Goal: Information Seeking & Learning: Learn about a topic

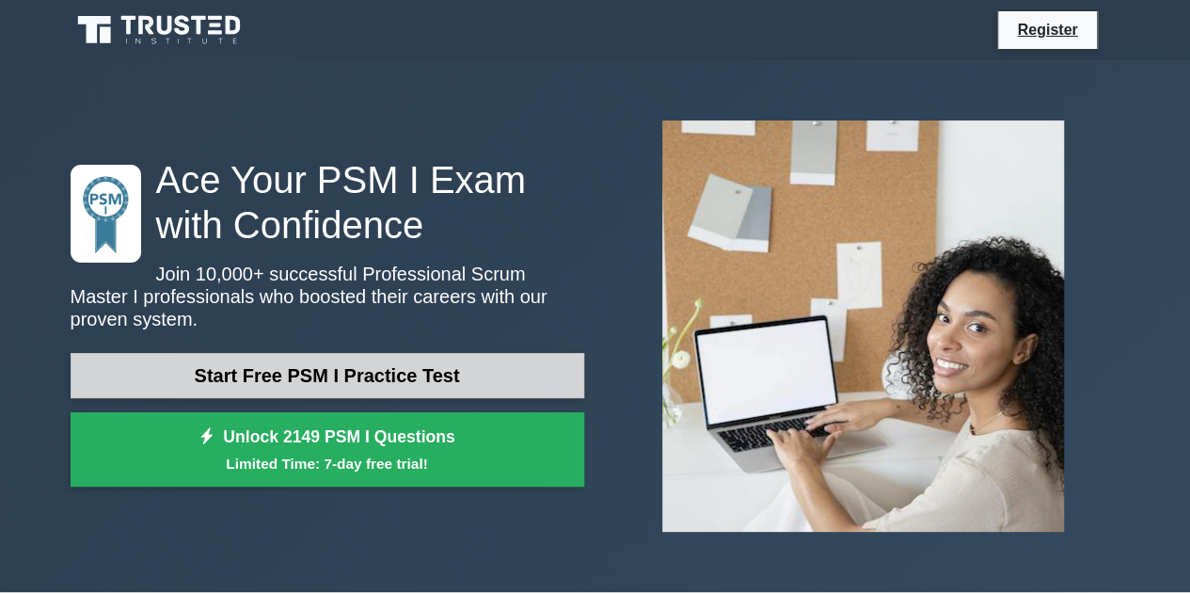
click at [359, 372] on link "Start Free PSM I Practice Test" at bounding box center [328, 375] width 514 height 45
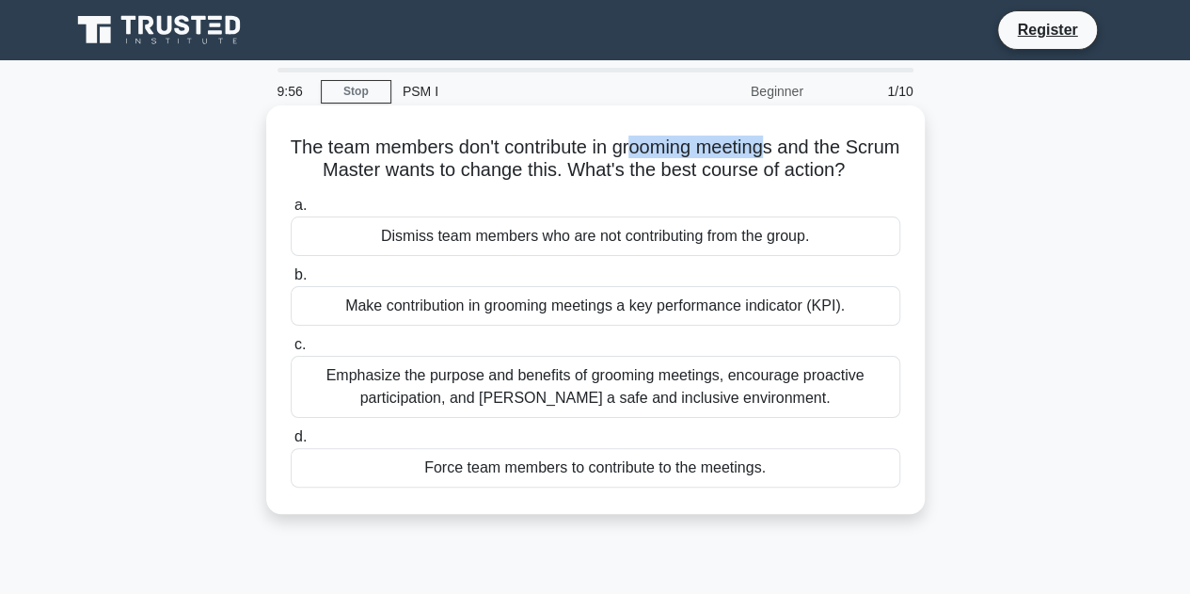
drag, startPoint x: 662, startPoint y: 152, endPoint x: 804, endPoint y: 152, distance: 141.2
click at [804, 152] on h5 "The team members don't contribute in grooming meetings and the Scrum Master wan…" at bounding box center [596, 159] width 614 height 47
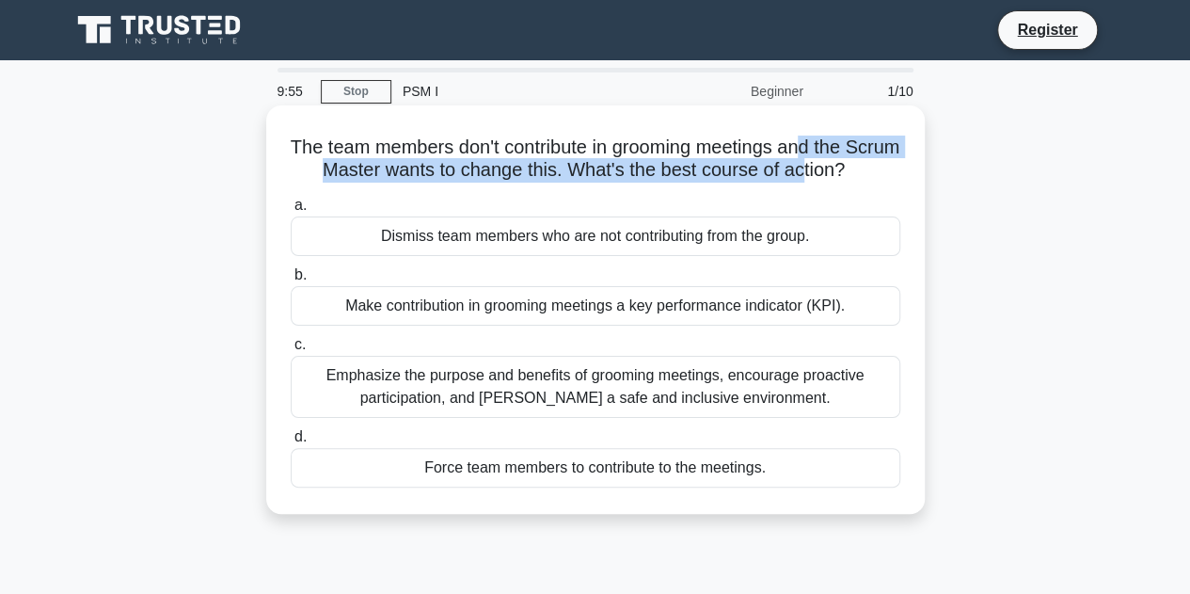
drag, startPoint x: 837, startPoint y: 150, endPoint x: 849, endPoint y: 167, distance: 20.4
click at [849, 167] on h5 "The team members don't contribute in grooming meetings and the Scrum Master wan…" at bounding box center [596, 159] width 614 height 47
click at [843, 182] on h5 "The team members don't contribute in grooming meetings and the Scrum Master wan…" at bounding box center [596, 159] width 614 height 47
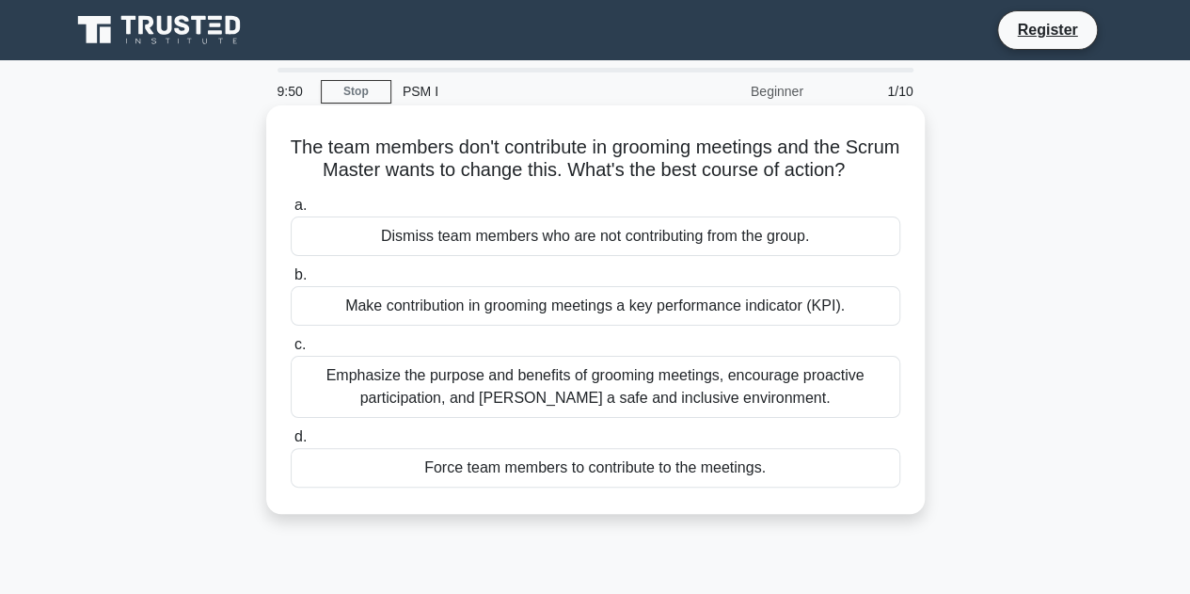
click at [516, 326] on div "Make contribution in grooming meetings a key performance indicator (KPI)." at bounding box center [596, 306] width 610 height 40
click at [291, 281] on input "b. Make contribution in grooming meetings a key performance indicator (KPI)." at bounding box center [291, 275] width 0 height 12
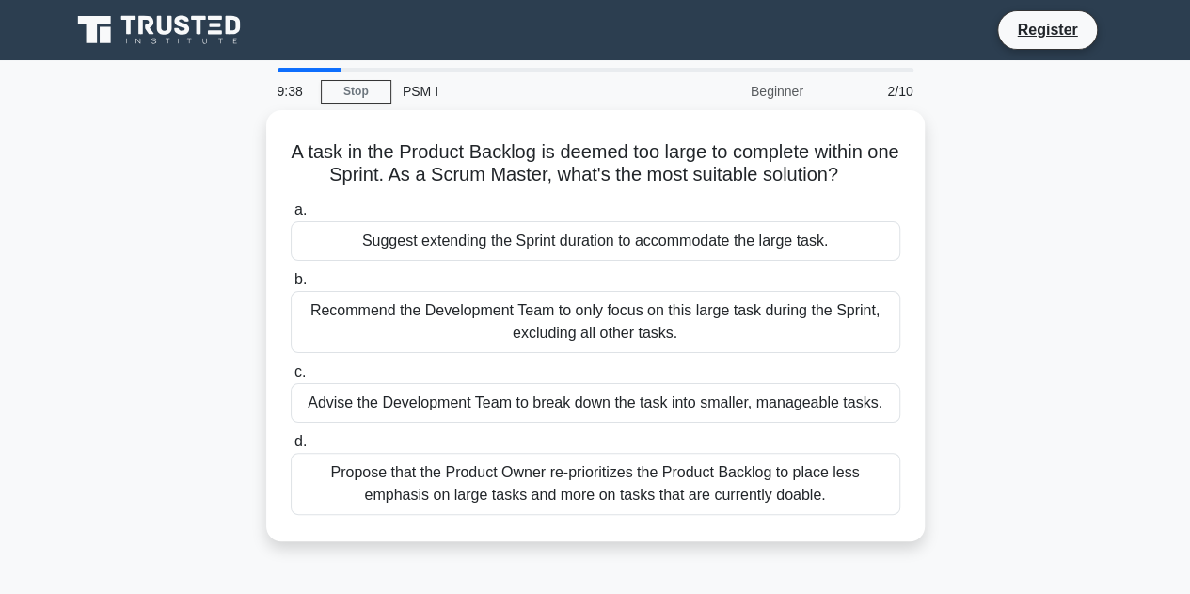
drag, startPoint x: 691, startPoint y: 173, endPoint x: 997, endPoint y: 192, distance: 307.3
drag, startPoint x: 997, startPoint y: 192, endPoint x: 1083, endPoint y: 193, distance: 85.6
click at [1083, 193] on div "A task in the Product Backlog is deemed too large to complete within one Sprint…" at bounding box center [595, 337] width 1073 height 454
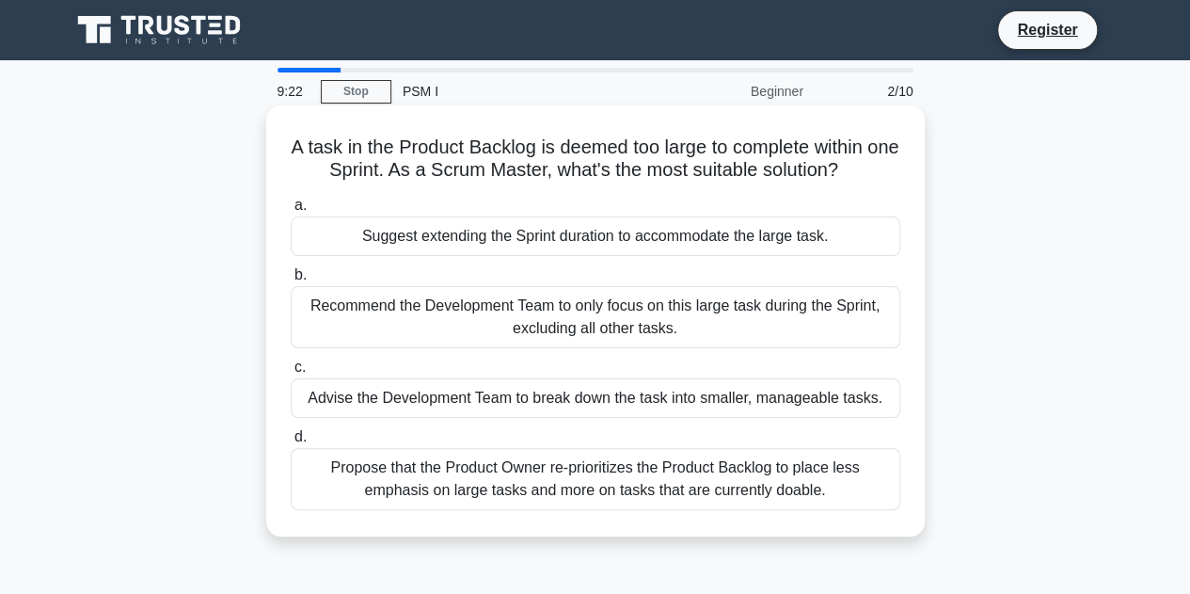
click at [492, 399] on div "Advise the Development Team to break down the task into smaller, manageable tas…" at bounding box center [596, 398] width 610 height 40
click at [291, 374] on input "c. Advise the Development Team to break down the task into smaller, manageable …" at bounding box center [291, 367] width 0 height 12
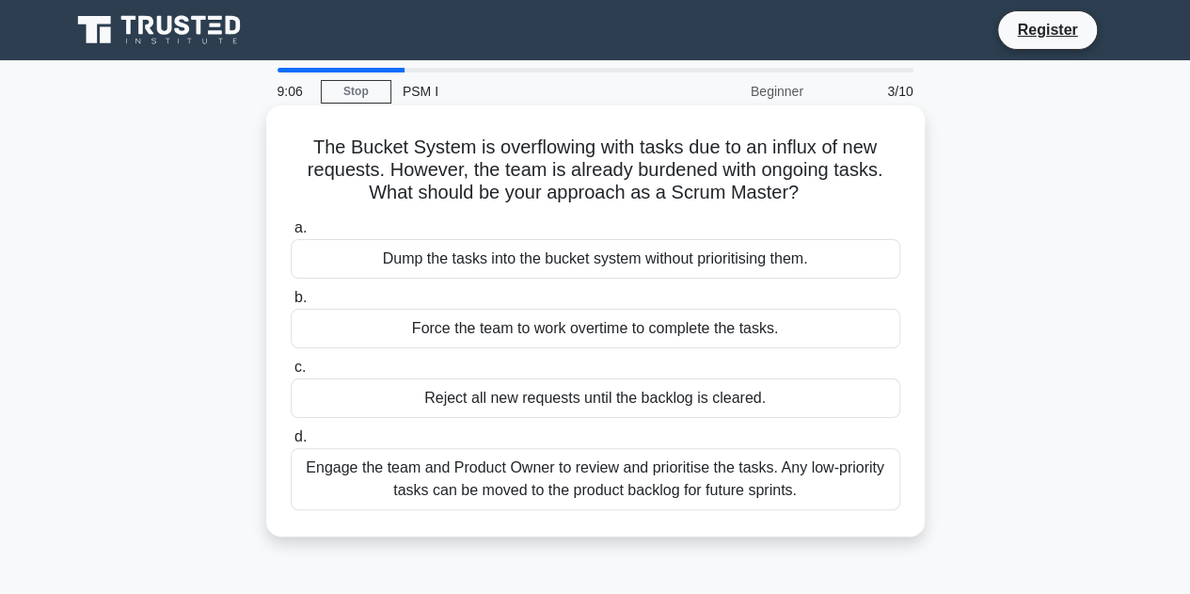
click at [630, 488] on div "Engage the team and Product Owner to review and prioritise the tasks. Any low-p…" at bounding box center [596, 479] width 610 height 62
click at [291, 443] on input "d. Engage the team and Product Owner to review and prioritise the tasks. Any lo…" at bounding box center [291, 437] width 0 height 12
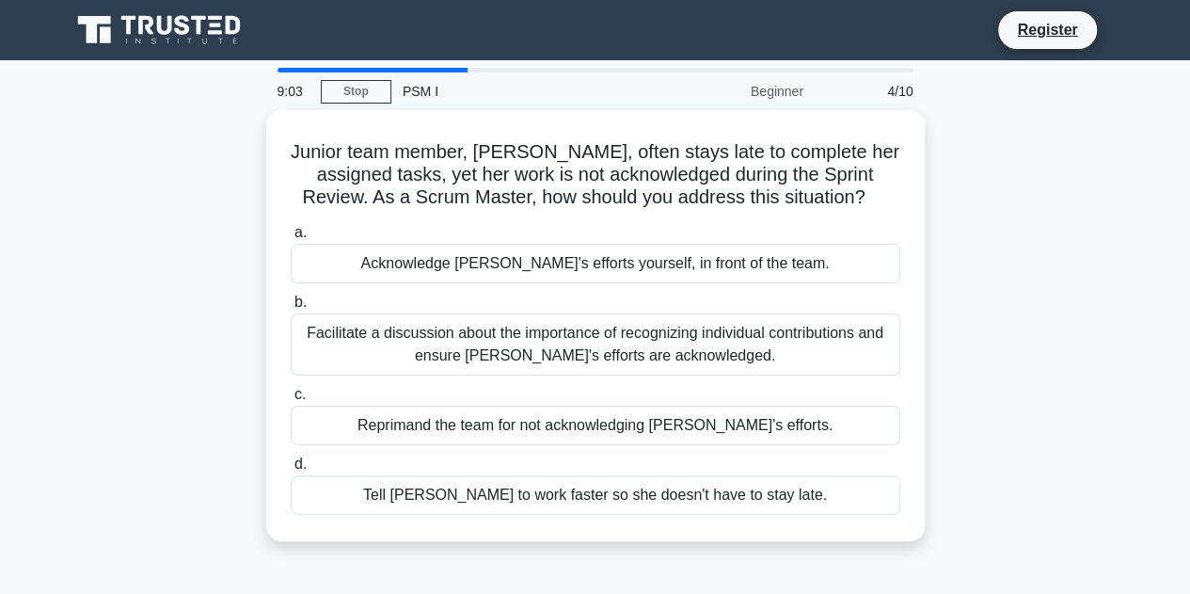
click at [1045, 306] on div "Junior team member, Sara, often stays late to complete her assigned tasks, yet …" at bounding box center [595, 337] width 1073 height 454
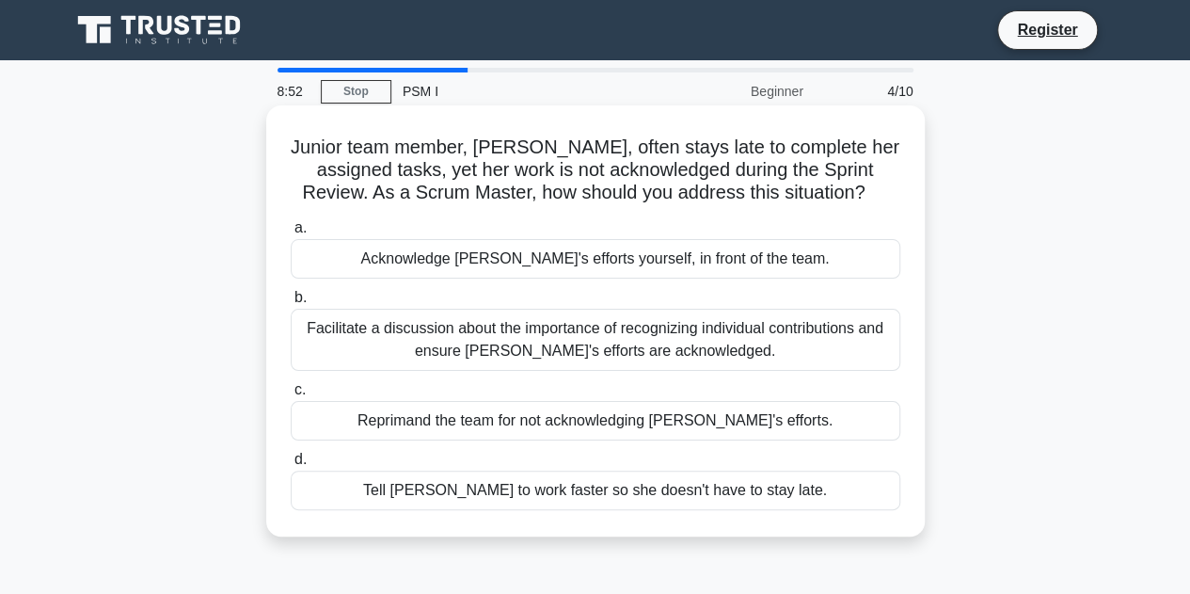
click at [672, 351] on div "Facilitate a discussion about the importance of recognizing individual contribu…" at bounding box center [596, 340] width 610 height 62
click at [291, 304] on input "b. Facilitate a discussion about the importance of recognizing individual contr…" at bounding box center [291, 298] width 0 height 12
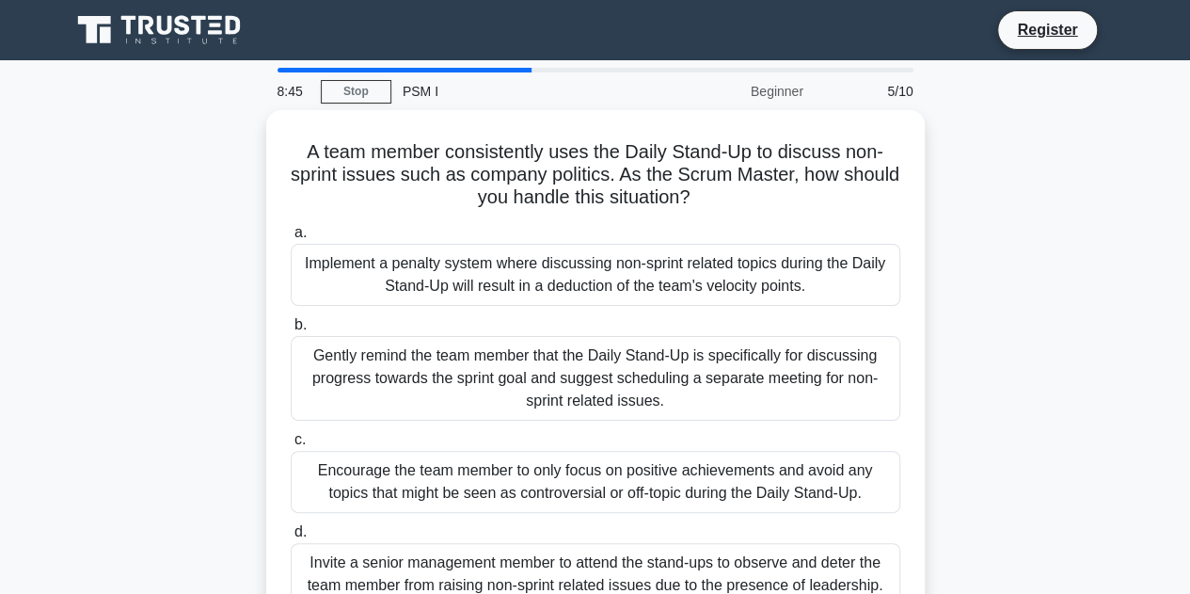
click at [1103, 390] on div "A team member consistently uses the Daily Stand-Up to discuss non-sprint issues…" at bounding box center [595, 382] width 1073 height 544
click at [1056, 266] on div "A team member consistently uses the Daily Stand-Up to discuss non-sprint issues…" at bounding box center [595, 382] width 1073 height 544
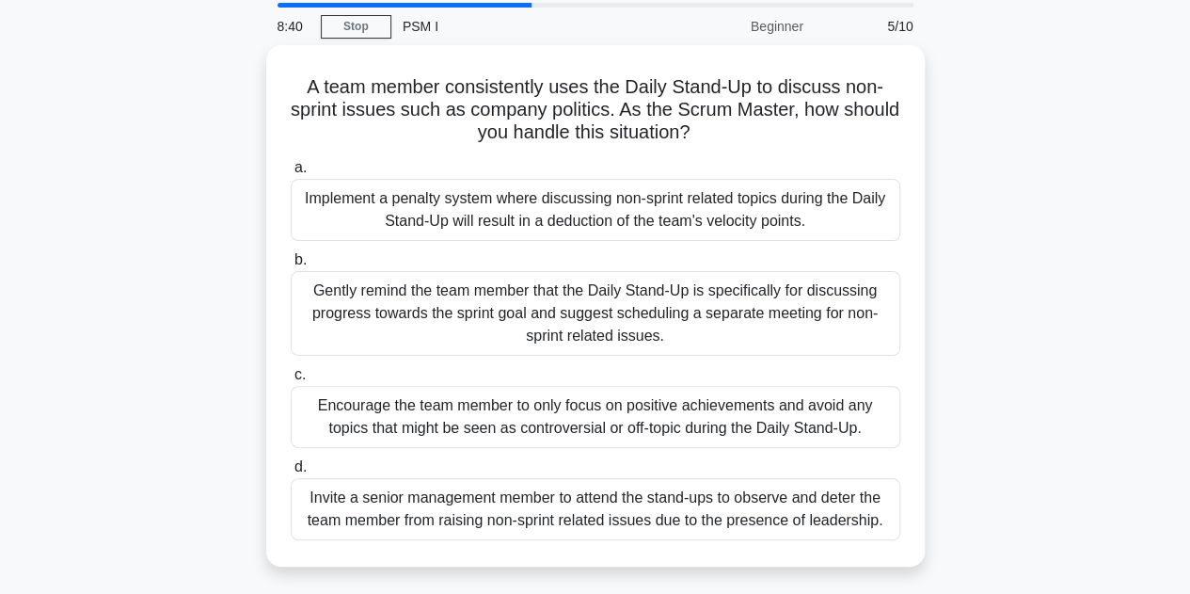
scroll to position [94, 0]
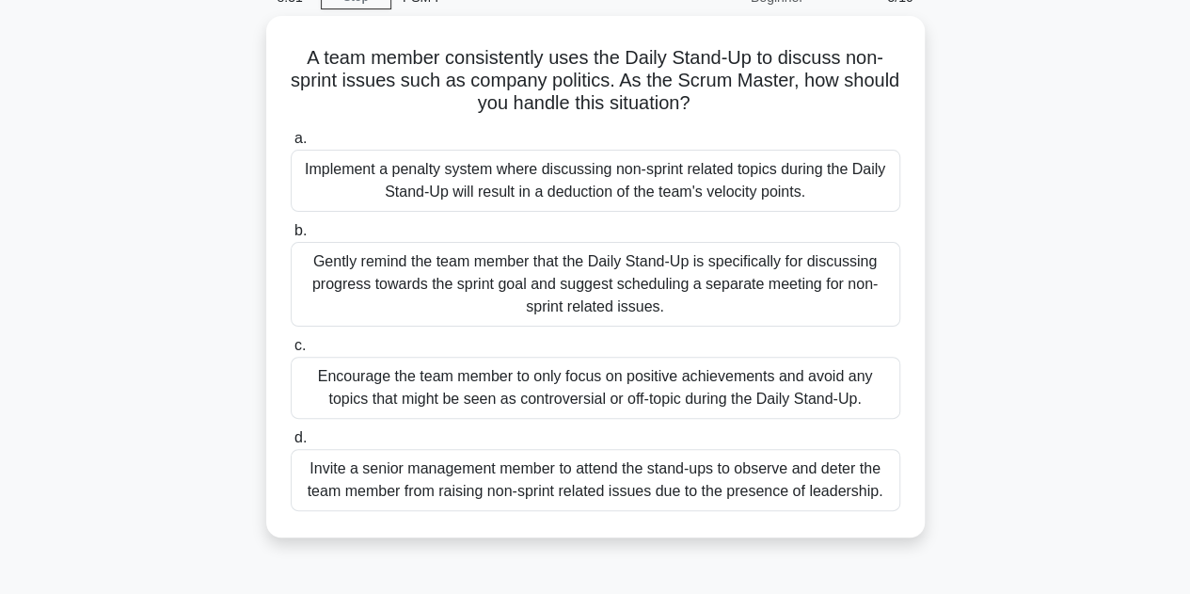
click at [32, 527] on main "8:31 Stop PSM I Beginner 5/10 A team member consistently uses the Daily Stand-U…" at bounding box center [595, 444] width 1190 height 956
click at [1052, 392] on div "A team member consistently uses the Daily Stand-Up to discuss non-sprint issues…" at bounding box center [595, 288] width 1073 height 544
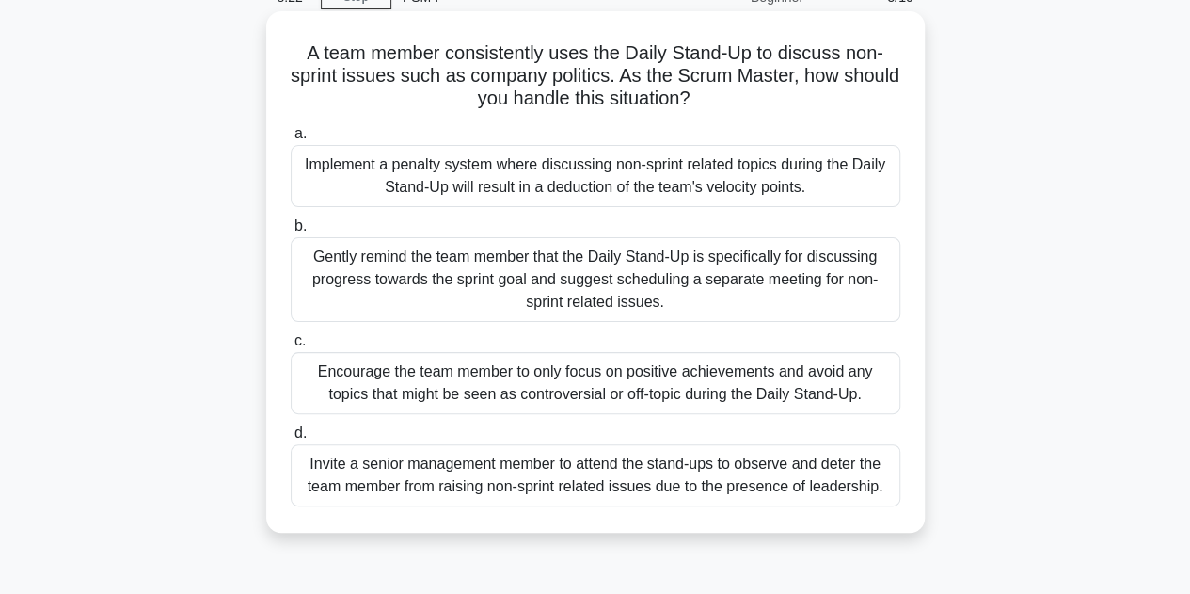
click at [738, 295] on div "Gently remind the team member that the Daily Stand-Up is specifically for discu…" at bounding box center [596, 279] width 610 height 85
click at [291, 232] on input "b. Gently remind the team member that the Daily Stand-Up is specifically for di…" at bounding box center [291, 226] width 0 height 12
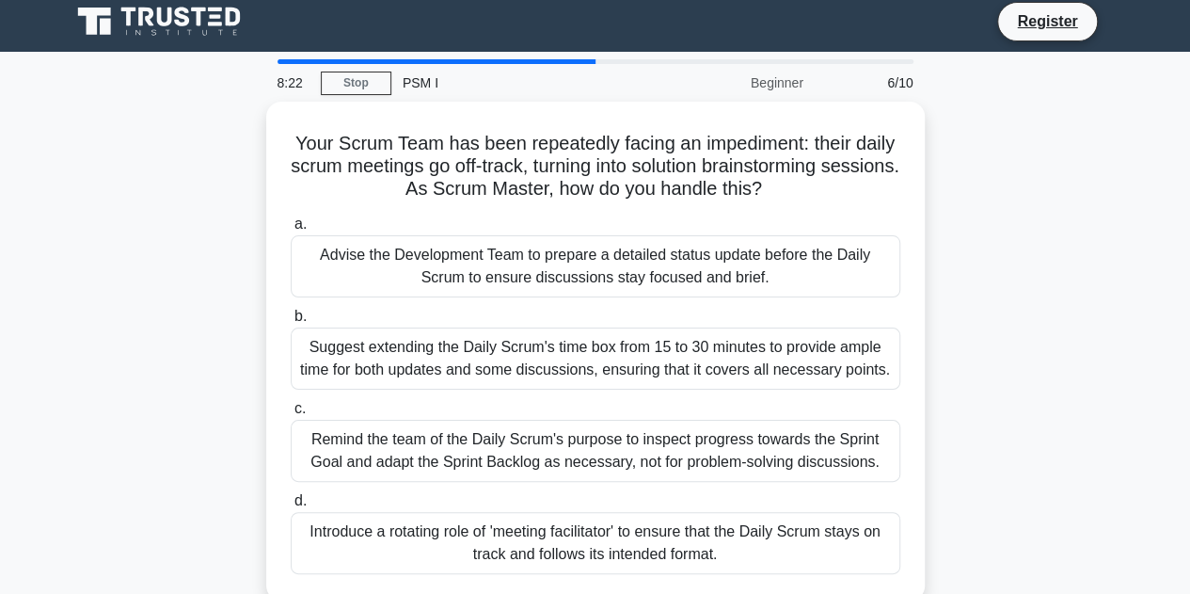
scroll to position [0, 0]
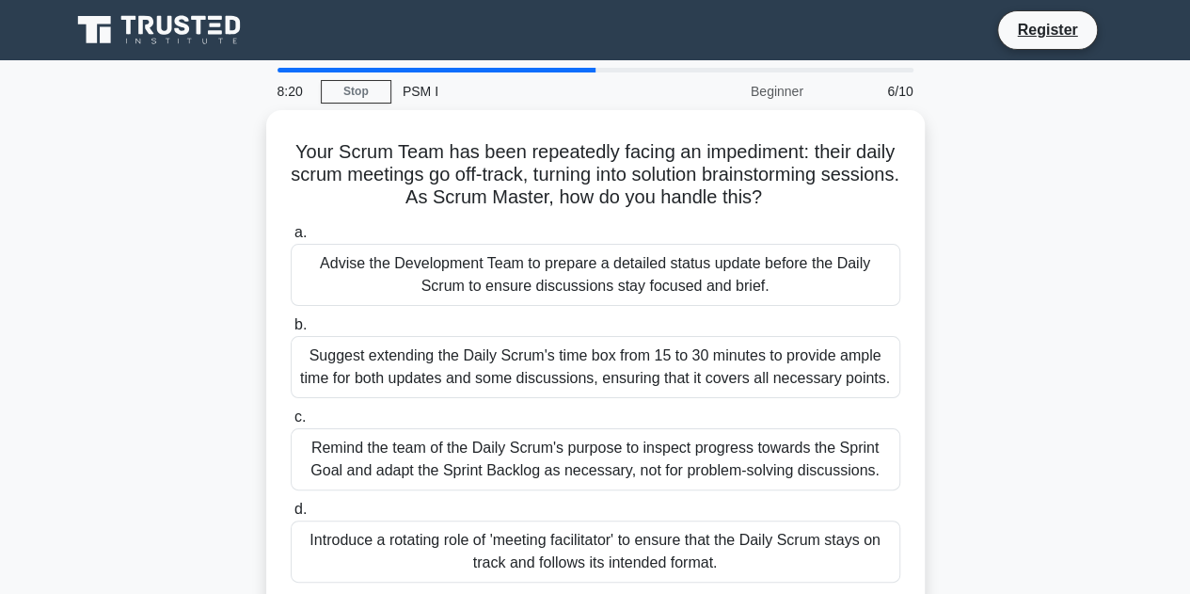
click at [1092, 314] on div "Your Scrum Team has been repeatedly facing an impediment: their daily scrum mee…" at bounding box center [595, 370] width 1073 height 521
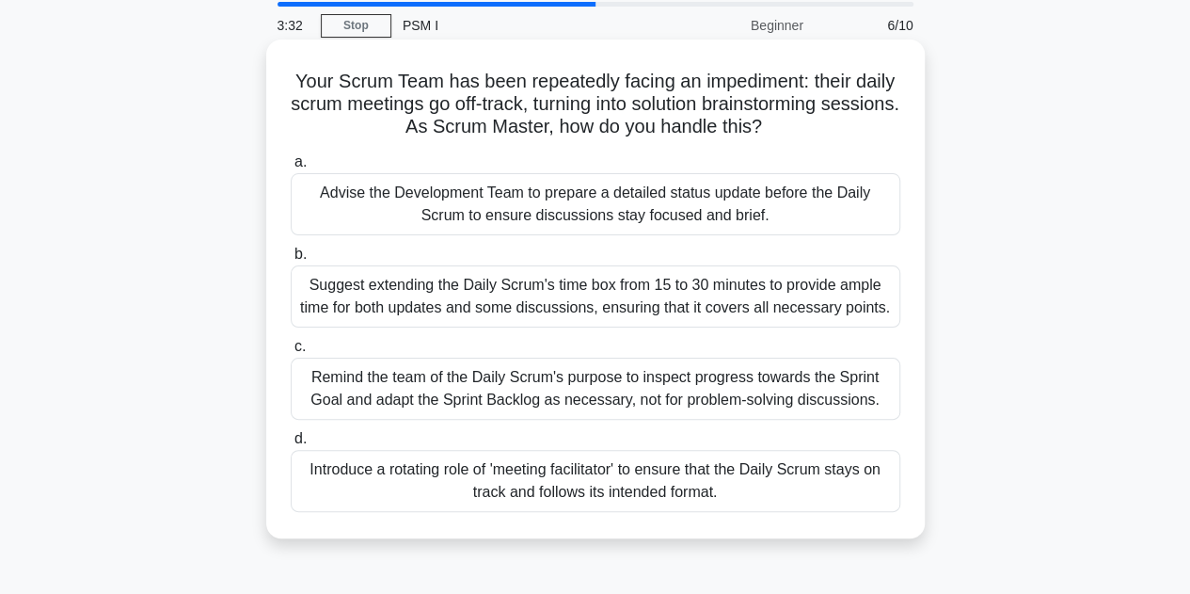
scroll to position [94, 0]
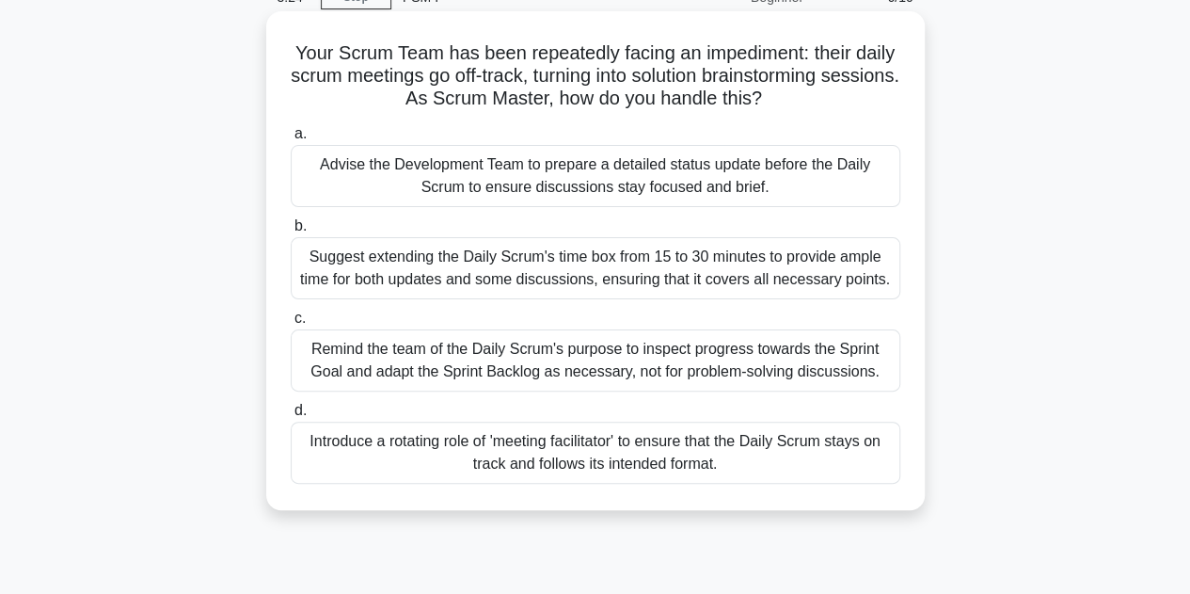
click at [513, 374] on div "Remind the team of the Daily Scrum's purpose to inspect progress towards the Sp…" at bounding box center [596, 360] width 610 height 62
click at [291, 325] on input "c. Remind the team of the Daily Scrum's purpose to inspect progress towards the…" at bounding box center [291, 318] width 0 height 12
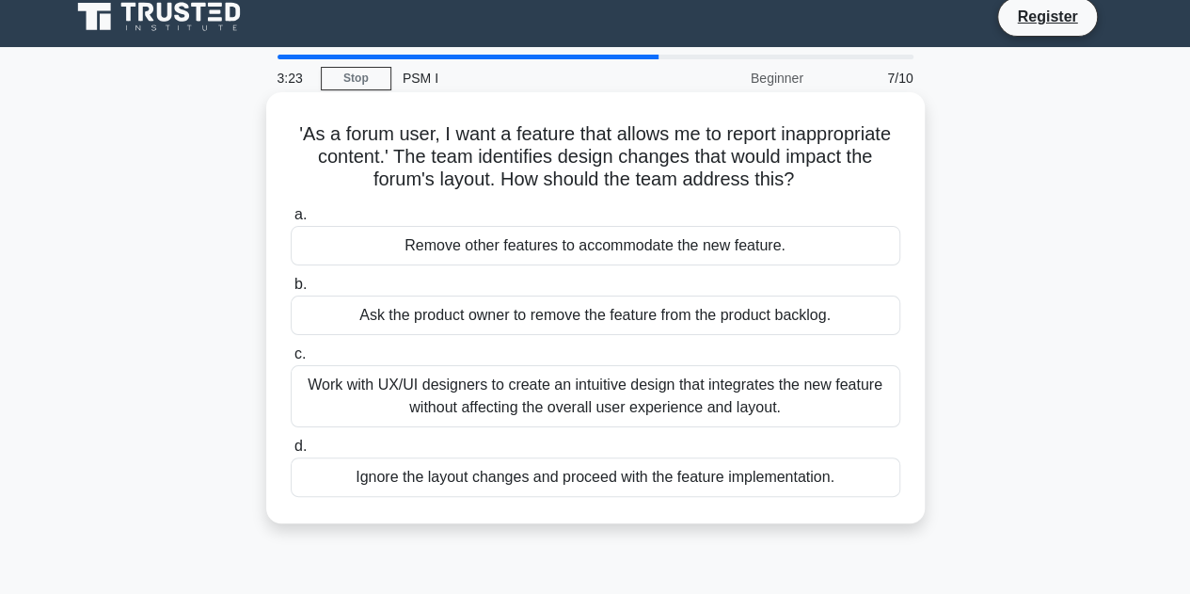
scroll to position [0, 0]
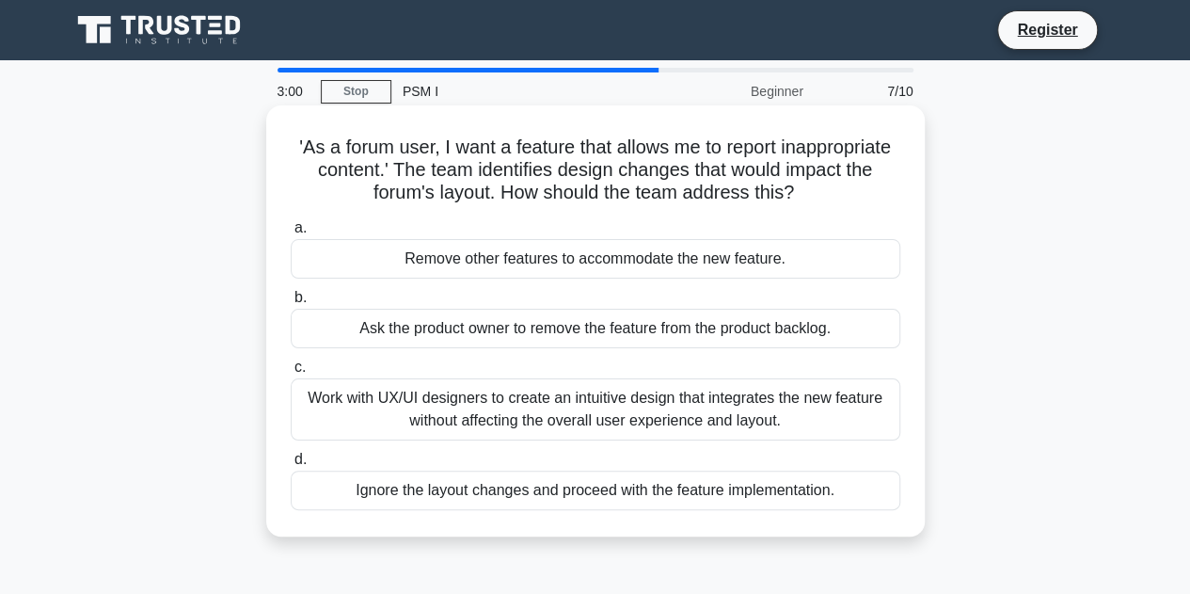
click at [534, 327] on div "Ask the product owner to remove the feature from the product backlog." at bounding box center [596, 329] width 610 height 40
click at [291, 304] on input "b. Ask the product owner to remove the feature from the product backlog." at bounding box center [291, 298] width 0 height 12
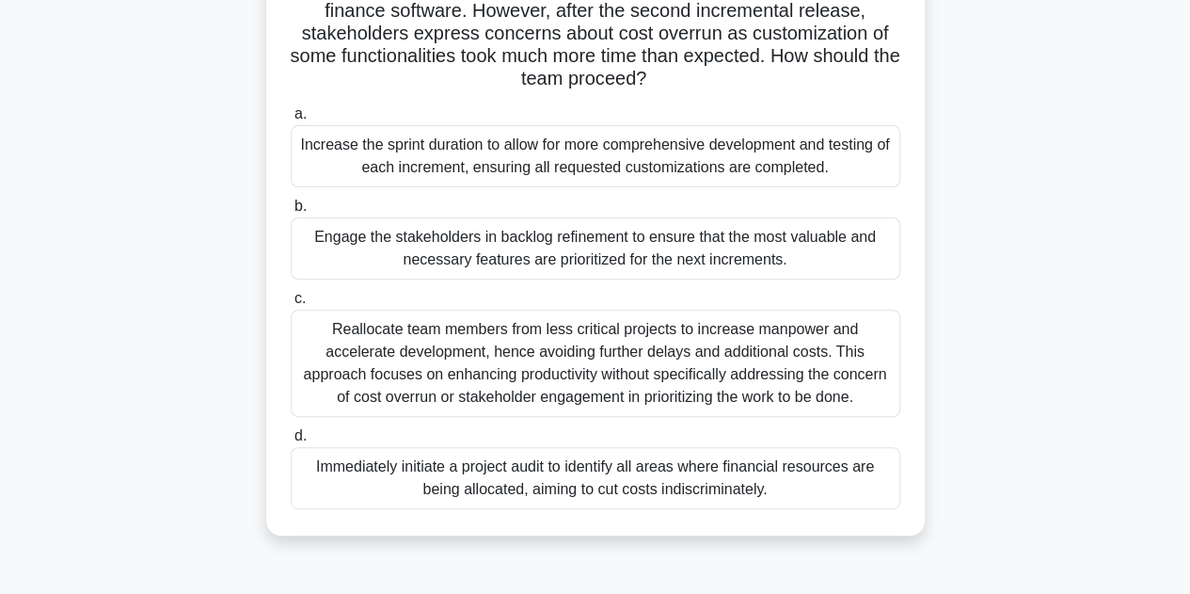
scroll to position [188, 0]
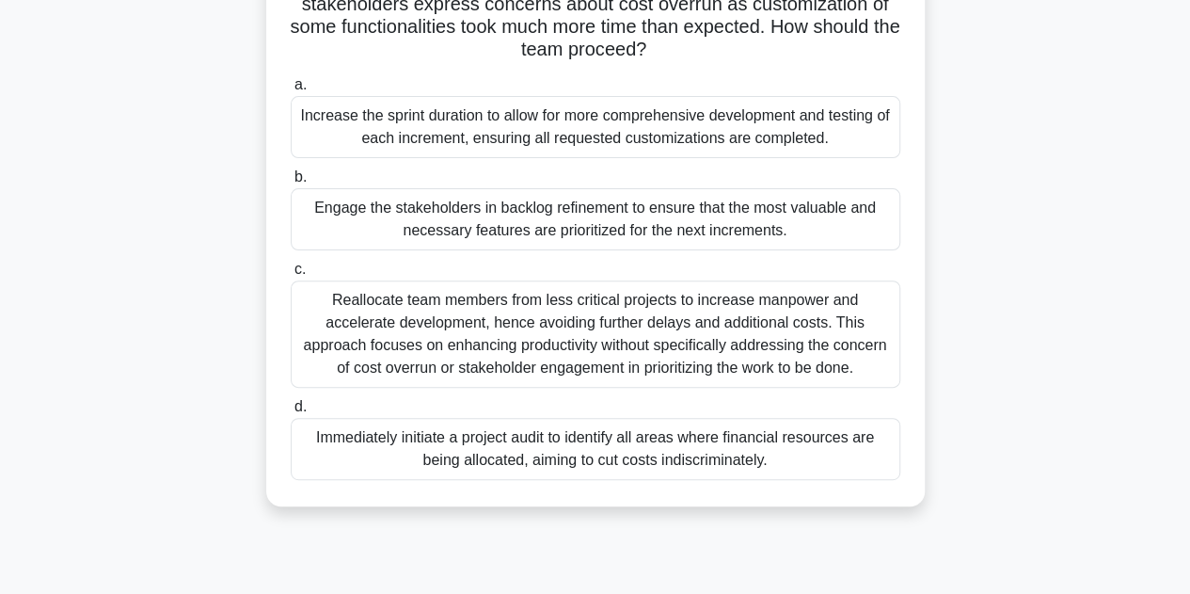
click at [551, 238] on div "Engage the stakeholders in backlog refinement to ensure that the most valuable …" at bounding box center [596, 219] width 610 height 62
click at [291, 183] on input "b. Engage the stakeholders in backlog refinement to ensure that the most valuab…" at bounding box center [291, 177] width 0 height 12
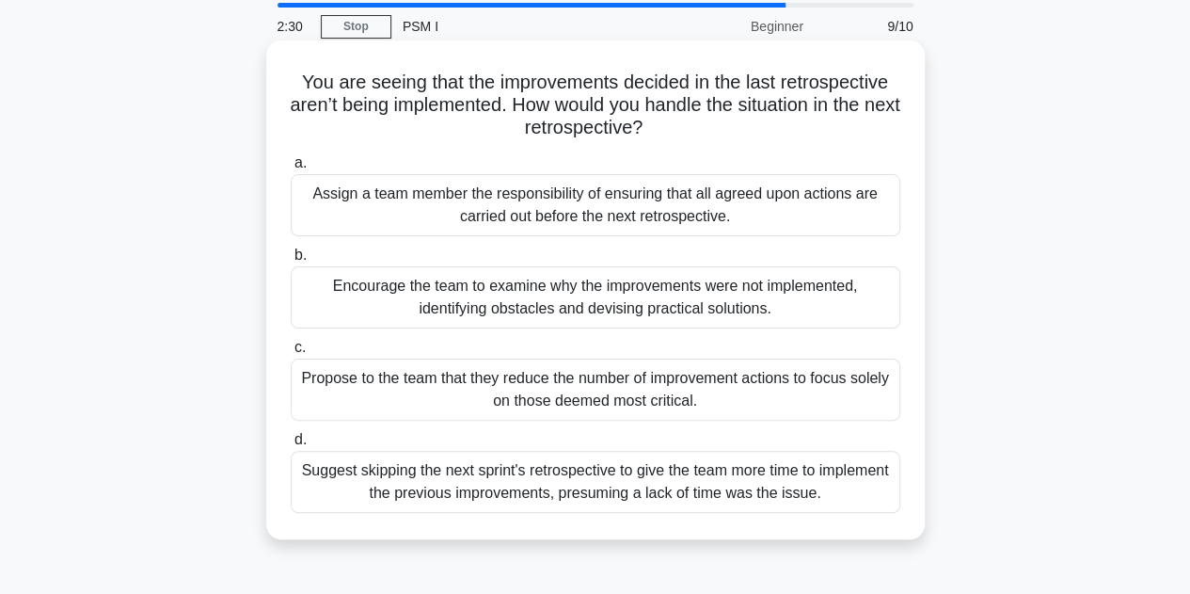
scroll to position [94, 0]
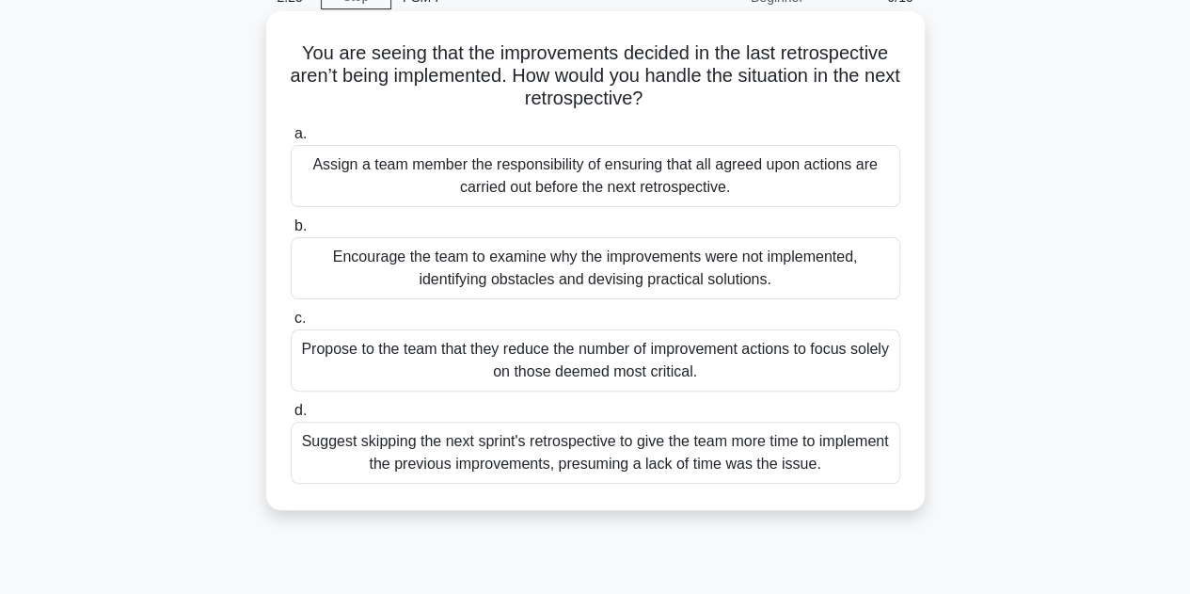
click at [497, 275] on div "Encourage the team to examine why the improvements were not implemented, identi…" at bounding box center [596, 268] width 610 height 62
click at [291, 232] on input "b. Encourage the team to examine why the improvements were not implemented, ide…" at bounding box center [291, 226] width 0 height 12
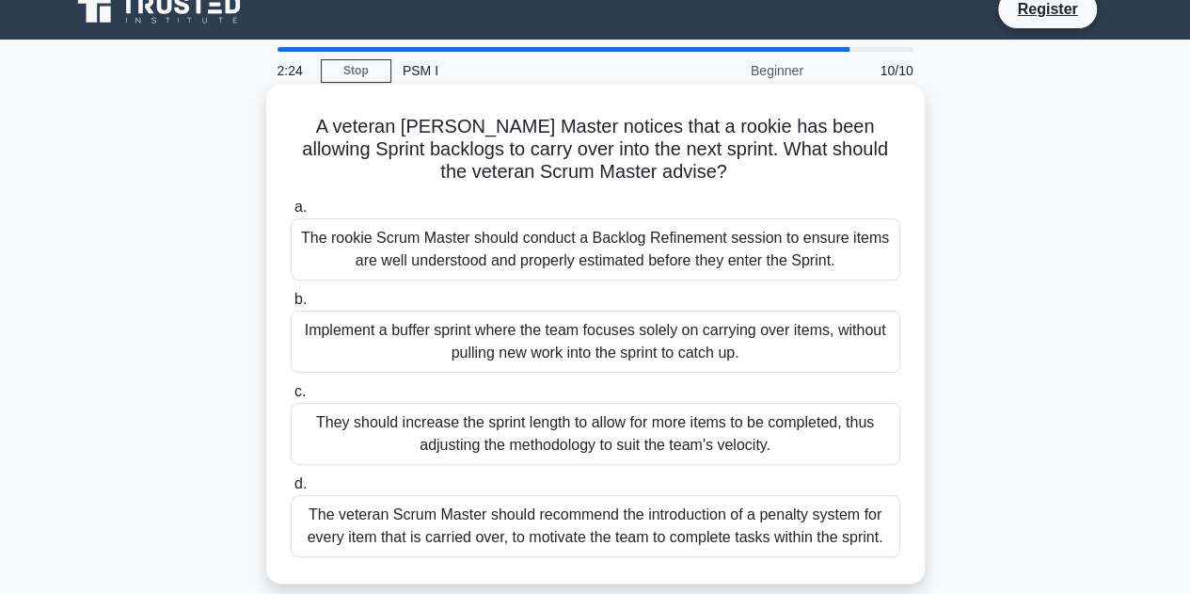
scroll to position [0, 0]
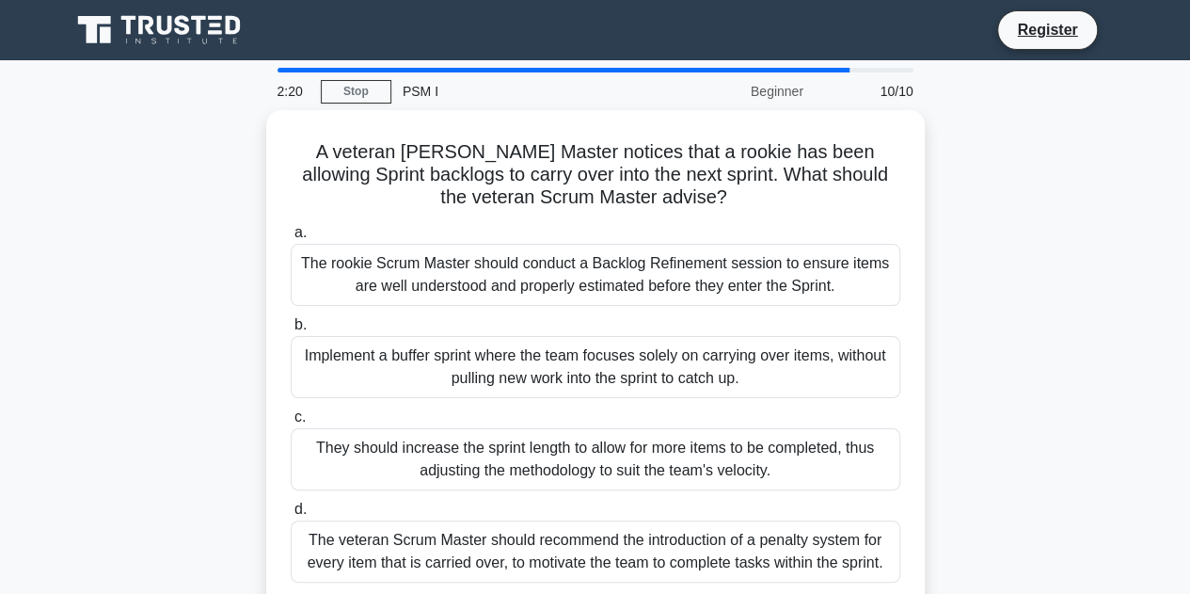
click at [1064, 272] on div "A veteran Scrum Master notices that a rookie has been allowing Sprint backlogs …" at bounding box center [595, 370] width 1073 height 521
drag, startPoint x: 54, startPoint y: 274, endPoint x: 73, endPoint y: 249, distance: 31.4
click at [54, 275] on main "2:17 Stop PSM I Beginner 10/10 A veteran Scrum Master notices that a rookie has…" at bounding box center [595, 538] width 1190 height 956
click at [1031, 235] on div "A veteran Scrum Master notices that a rookie has been allowing Sprint backlogs …" at bounding box center [595, 370] width 1073 height 521
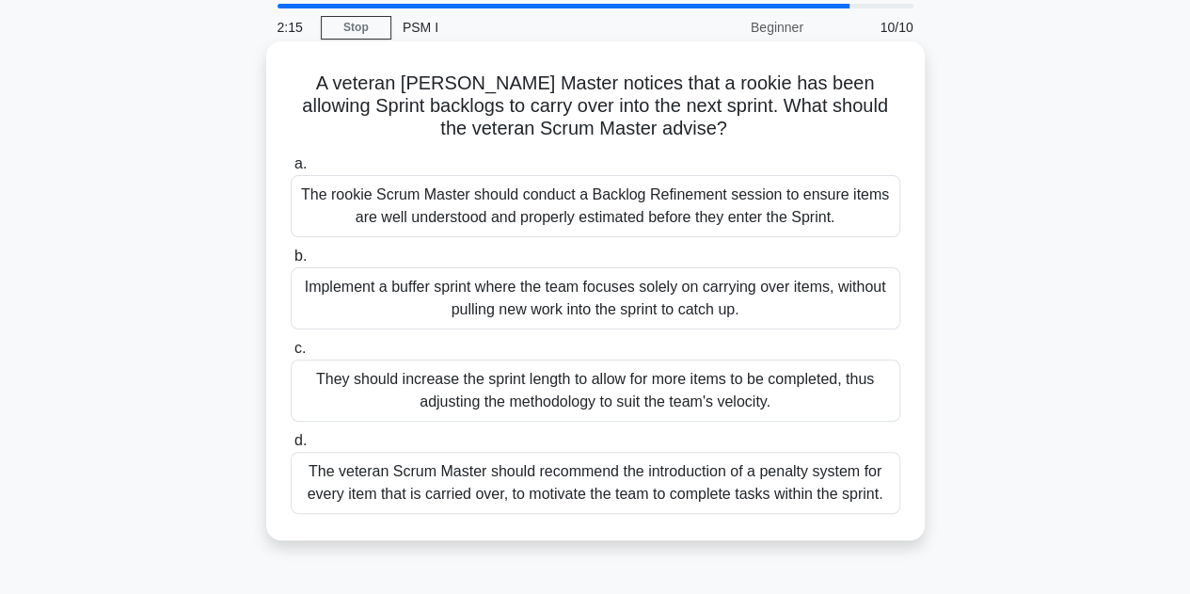
scroll to position [94, 0]
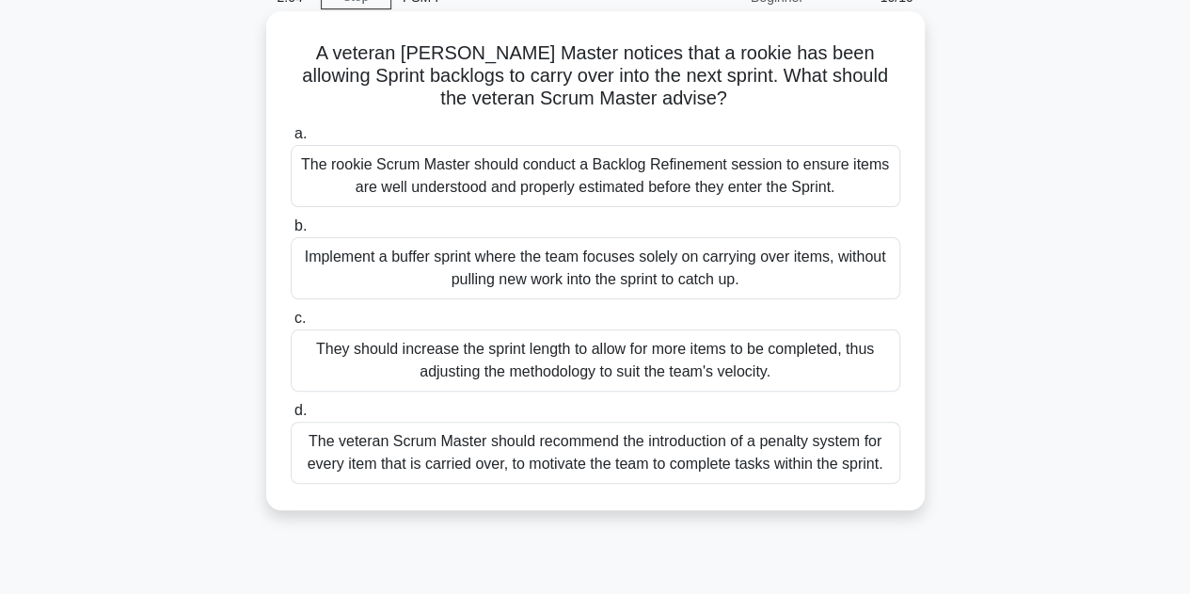
click at [542, 180] on div "The rookie Scrum Master should conduct a Backlog Refinement session to ensure i…" at bounding box center [596, 176] width 610 height 62
click at [291, 140] on input "a. The rookie Scrum Master should conduct a Backlog Refinement session to ensur…" at bounding box center [291, 134] width 0 height 12
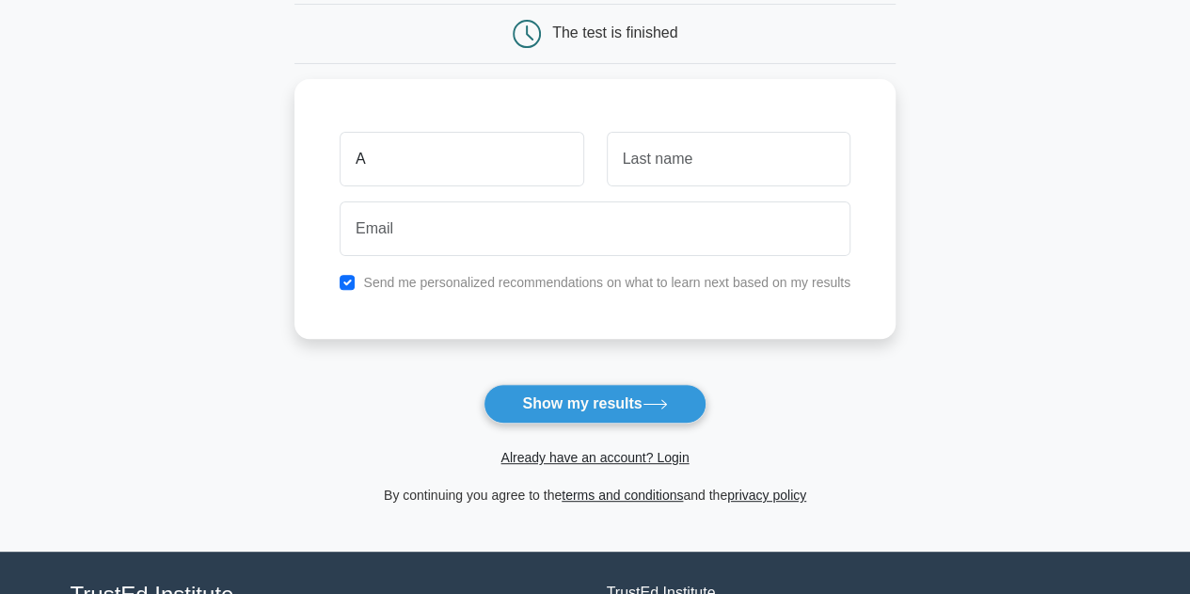
scroll to position [188, 0]
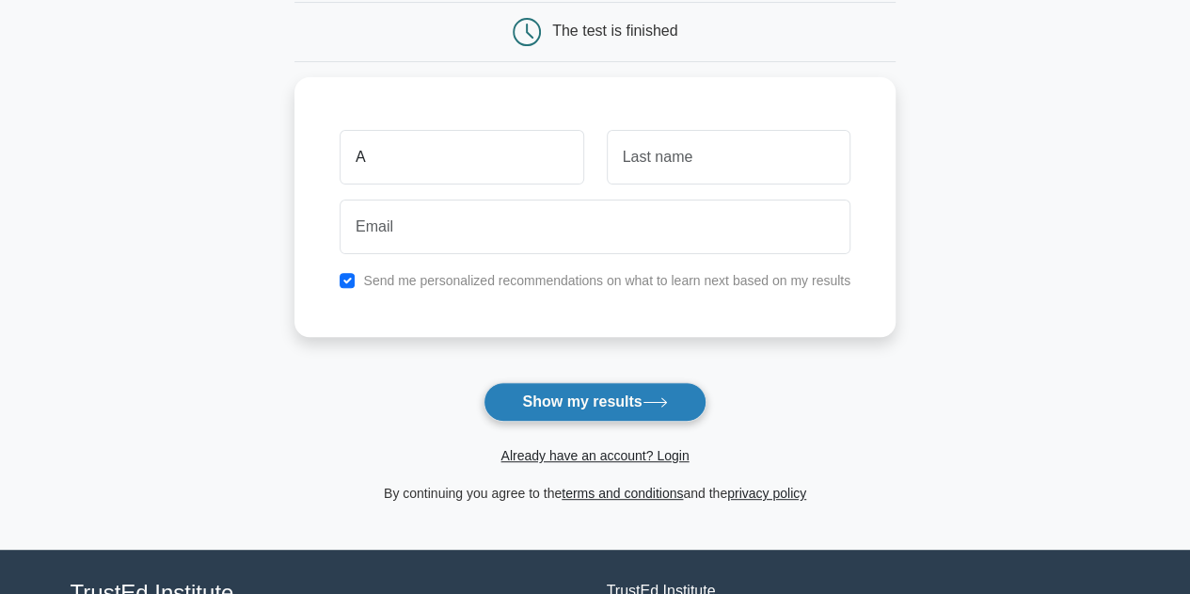
type input "A"
click at [646, 382] on button "Show my results" at bounding box center [595, 402] width 222 height 40
click at [497, 402] on button "Show my results" at bounding box center [595, 402] width 222 height 40
drag, startPoint x: 390, startPoint y: 364, endPoint x: 378, endPoint y: 336, distance: 30.4
click at [389, 364] on form "Wait, there is more! Continue to see your result The test is finished A" at bounding box center [595, 210] width 601 height 587
